Goal: Information Seeking & Learning: Learn about a topic

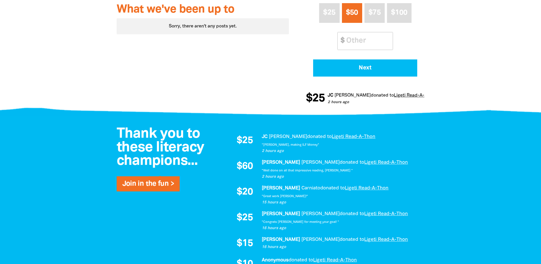
click at [60, 139] on div at bounding box center [270, 268] width 541 height 305
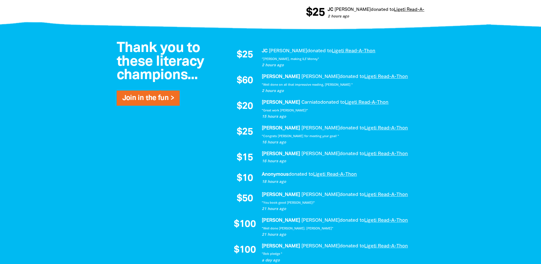
scroll to position [371, 0]
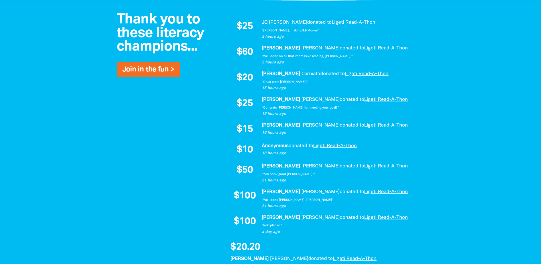
click at [66, 109] on div at bounding box center [270, 154] width 541 height 305
click at [64, 90] on div at bounding box center [270, 154] width 541 height 305
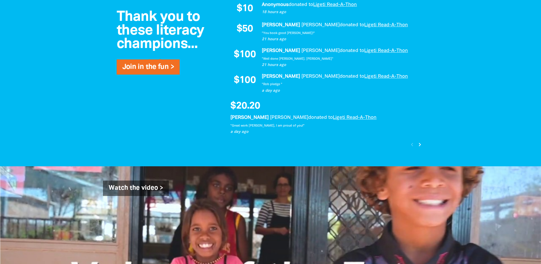
scroll to position [514, 0]
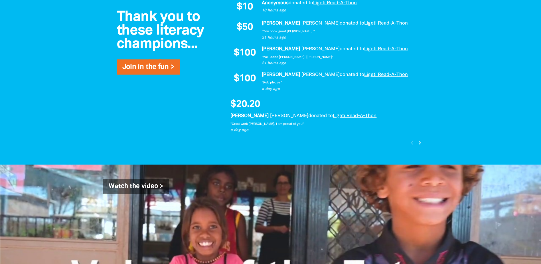
drag, startPoint x: 118, startPoint y: 138, endPoint x: 142, endPoint y: 134, distance: 24.3
click at [118, 138] on div "Thank you to these literacy champions... Join in the fun > $25 [PERSON_NAME] do…" at bounding box center [271, 11] width 342 height 305
click at [421, 143] on icon "chevron_right" at bounding box center [420, 142] width 7 height 7
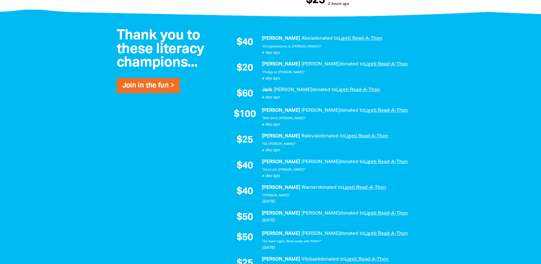
scroll to position [380, 0]
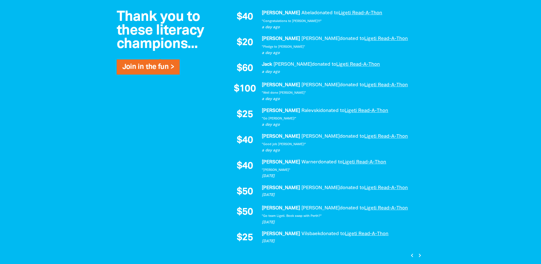
drag, startPoint x: 71, startPoint y: 128, endPoint x: 75, endPoint y: 130, distance: 4.9
click at [71, 128] on div at bounding box center [270, 134] width 541 height 284
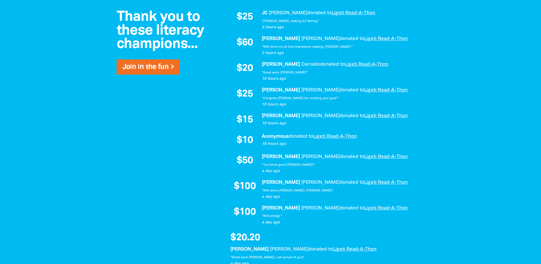
drag, startPoint x: 80, startPoint y: 112, endPoint x: 84, endPoint y: 114, distance: 4.1
click at [81, 112] on div at bounding box center [270, 144] width 541 height 305
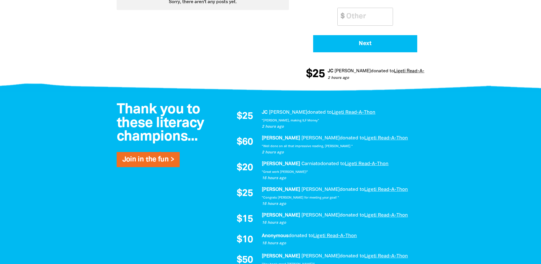
scroll to position [293, 0]
